Goal: Information Seeking & Learning: Find specific fact

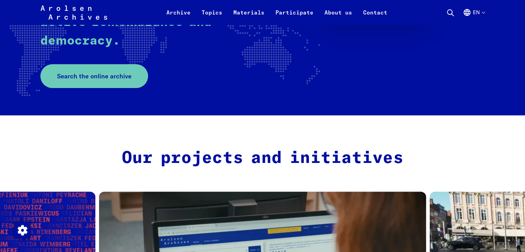
scroll to position [190, 0]
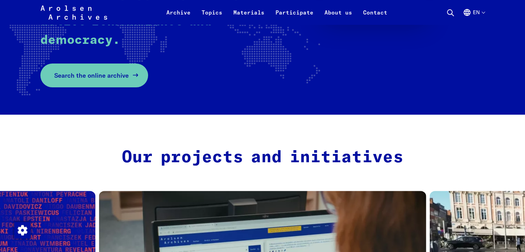
click at [134, 81] on link "Search the online archive" at bounding box center [94, 75] width 108 height 24
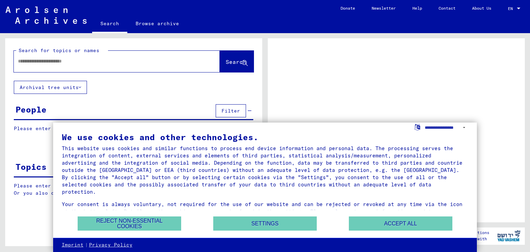
click at [136, 63] on input "text" at bounding box center [110, 61] width 185 height 7
paste input "**********"
type input "*"
click at [375, 216] on div "We use cookies and other technologies. This website uses cookies and similar fu…" at bounding box center [265, 174] width 407 height 83
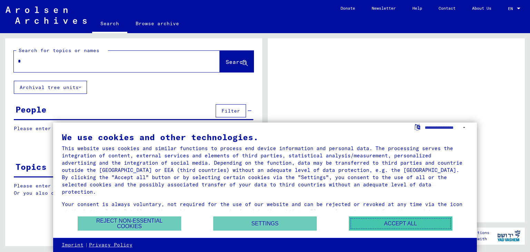
click at [375, 221] on button "Accept all" at bounding box center [400, 223] width 103 height 14
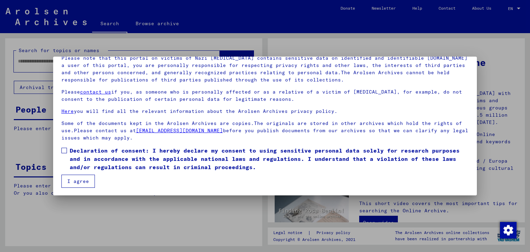
scroll to position [53, 0]
click at [82, 179] on button "I agree" at bounding box center [77, 180] width 33 height 13
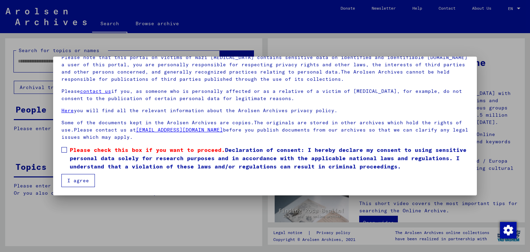
click at [80, 179] on button "I agree" at bounding box center [77, 180] width 33 height 13
click at [58, 152] on mat-dialog-content "Our terms of use were established by the international commission, which is the…" at bounding box center [265, 108] width 424 height 157
click at [65, 179] on button "I agree" at bounding box center [77, 180] width 33 height 13
click at [63, 150] on span at bounding box center [64, 150] width 6 height 6
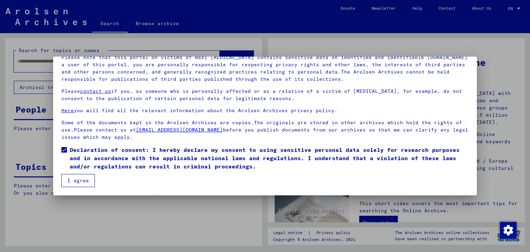
click at [67, 177] on button "I agree" at bounding box center [77, 180] width 33 height 13
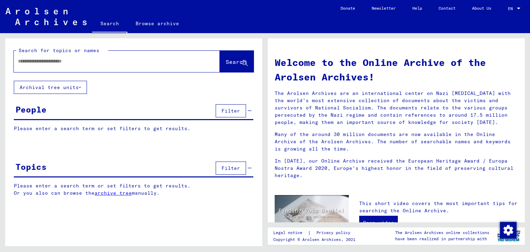
click at [91, 69] on div at bounding box center [117, 61] width 206 height 21
click at [117, 62] on input "text" at bounding box center [108, 61] width 181 height 7
paste input "*****"
type input "*****"
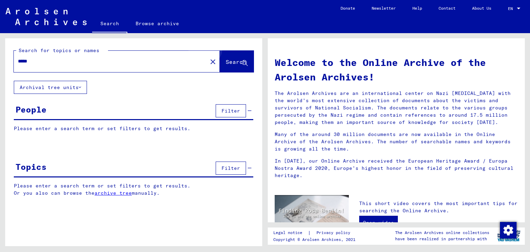
click at [233, 57] on button "Search" at bounding box center [237, 61] width 34 height 21
click at [239, 65] on span "Search" at bounding box center [237, 62] width 22 height 7
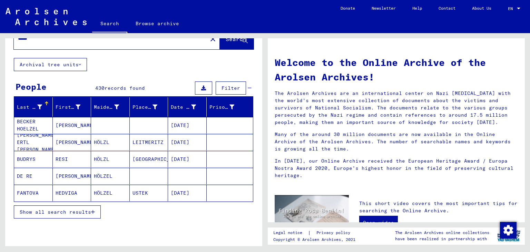
scroll to position [24, 0]
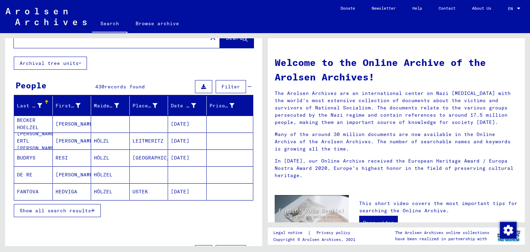
click at [26, 213] on button "Show all search results" at bounding box center [57, 210] width 87 height 13
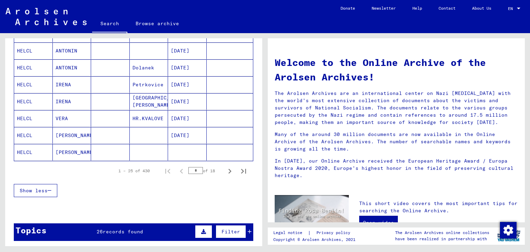
scroll to position [404, 0]
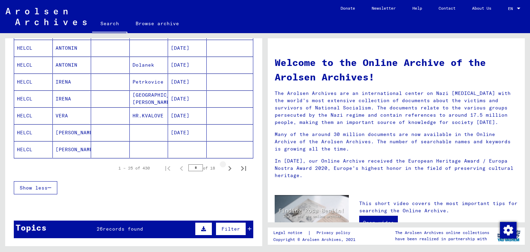
click at [223, 171] on button "Next page" at bounding box center [230, 168] width 14 height 14
type input "*"
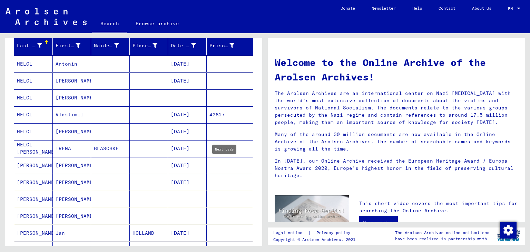
scroll to position [85, 0]
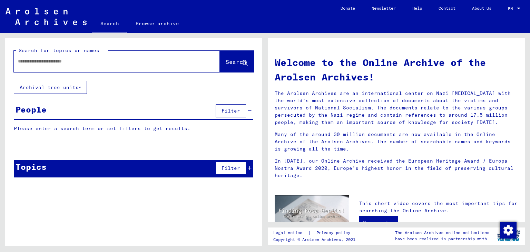
click at [27, 64] on input "text" at bounding box center [108, 61] width 181 height 7
